Goal: Information Seeking & Learning: Learn about a topic

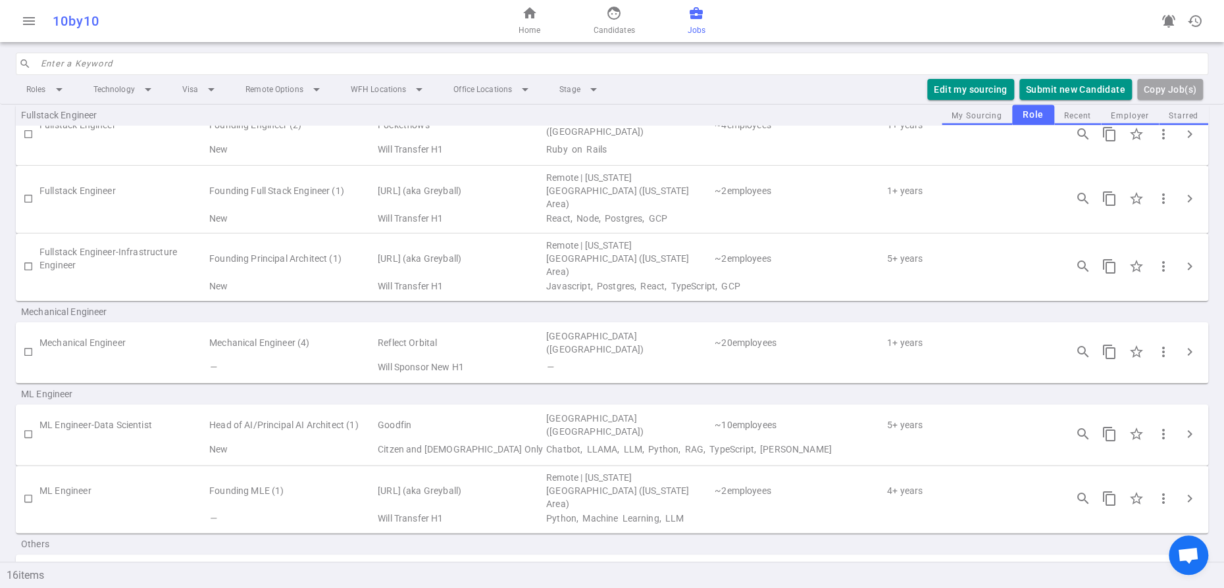
scroll to position [495, 0]
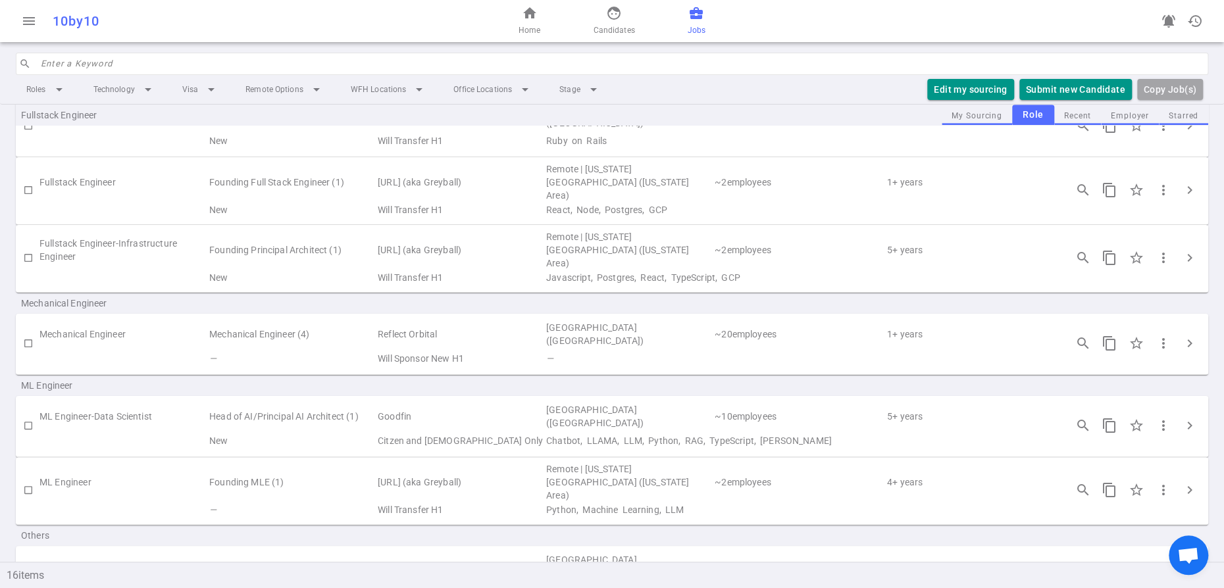
click at [704, 21] on span "business_center" at bounding box center [696, 13] width 16 height 16
click at [612, 21] on span "face" at bounding box center [614, 13] width 16 height 16
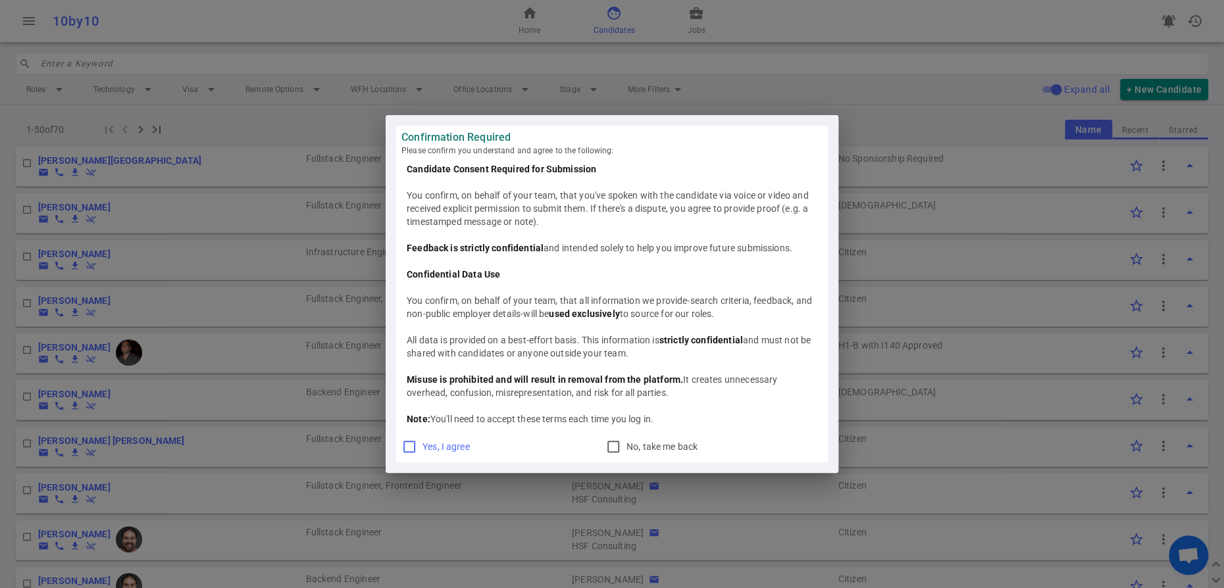
click at [401, 455] on input "Yes, I agree" at bounding box center [409, 447] width 16 height 16
checkbox input "true"
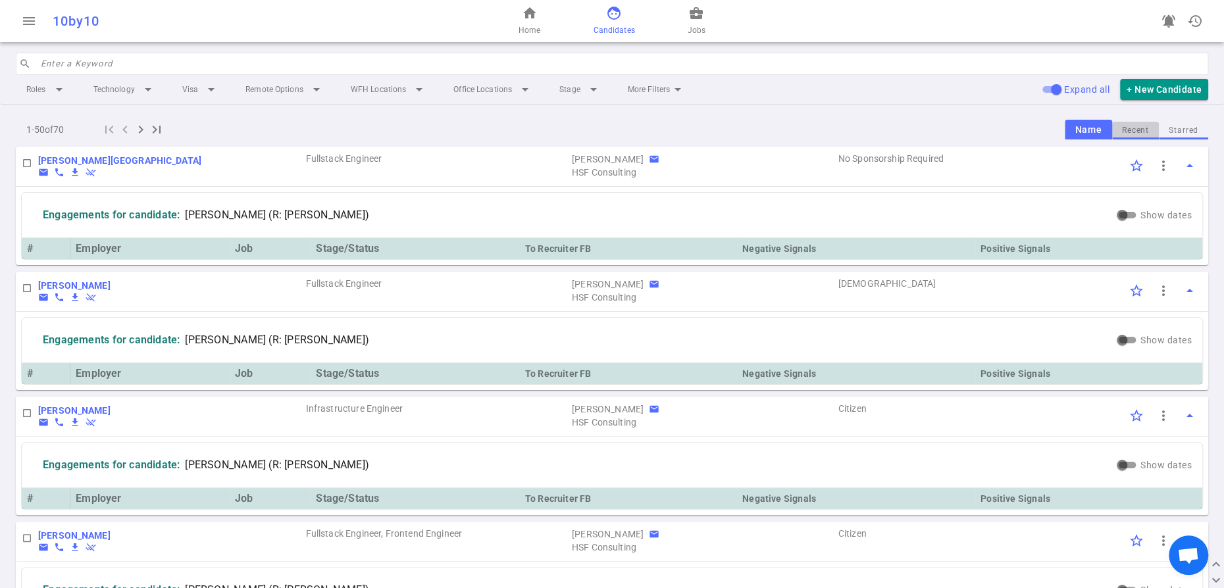
click at [1129, 140] on button "Recent" at bounding box center [1135, 131] width 47 height 18
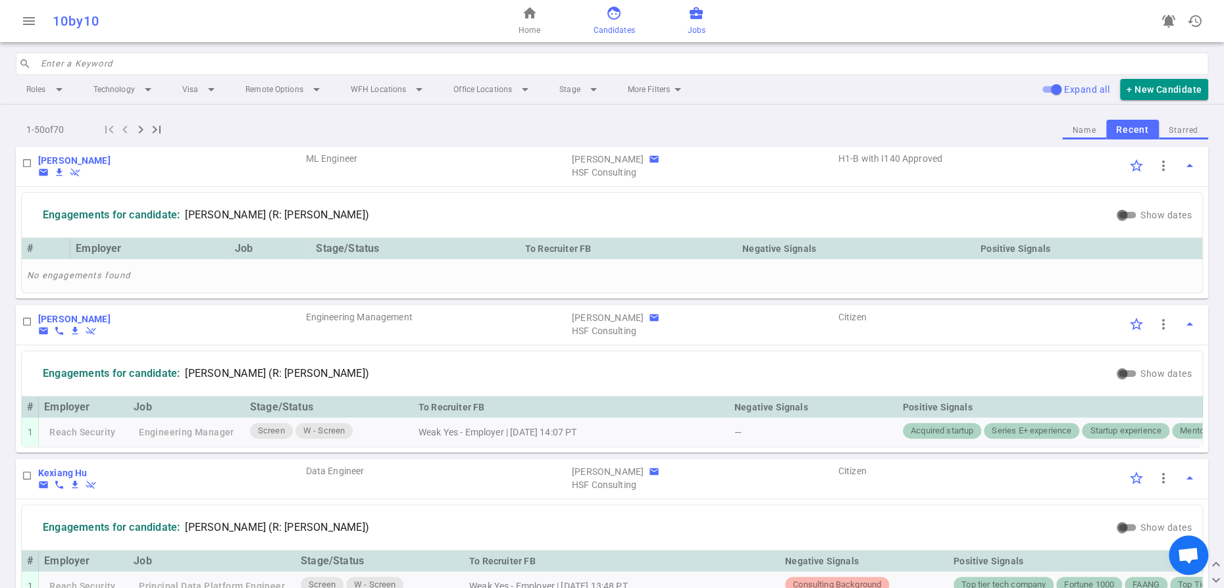
click at [705, 27] on link "business_center Jobs" at bounding box center [697, 21] width 18 height 32
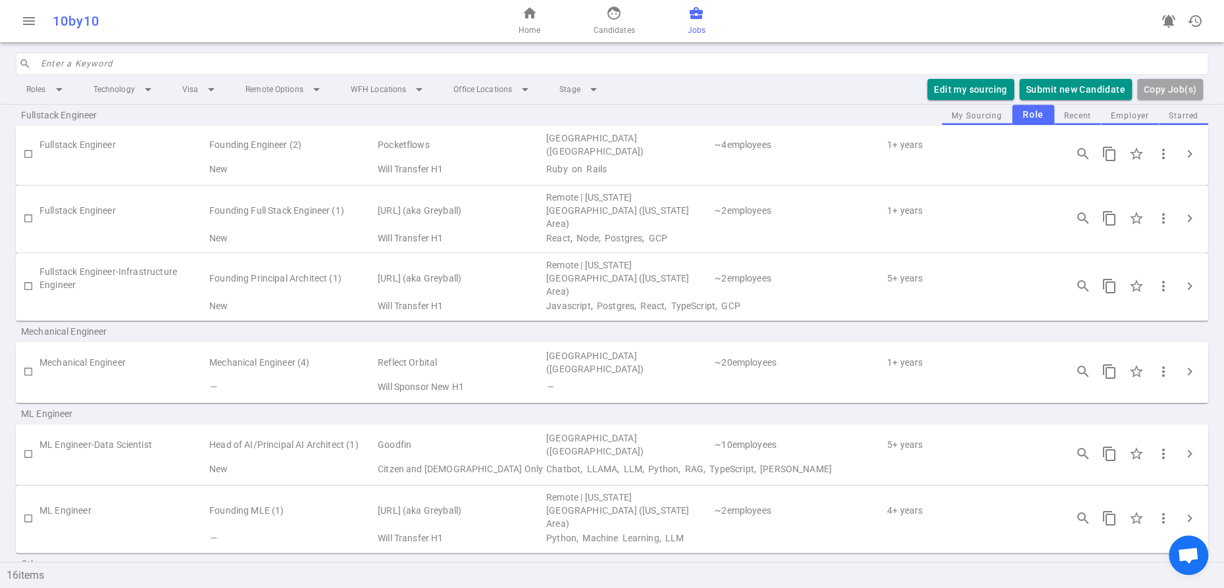
scroll to position [470, 0]
click at [1188, 291] on span "chevron_right" at bounding box center [1190, 283] width 16 height 16
